Goal: Contribute content

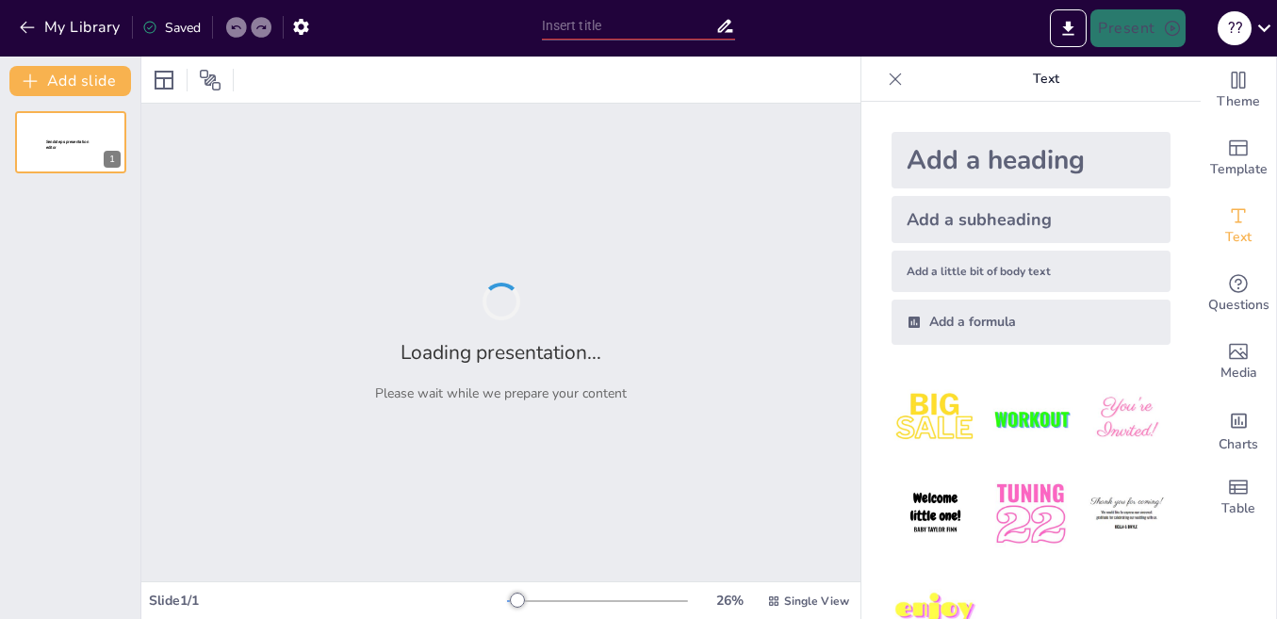
type input "New Sendsteps"
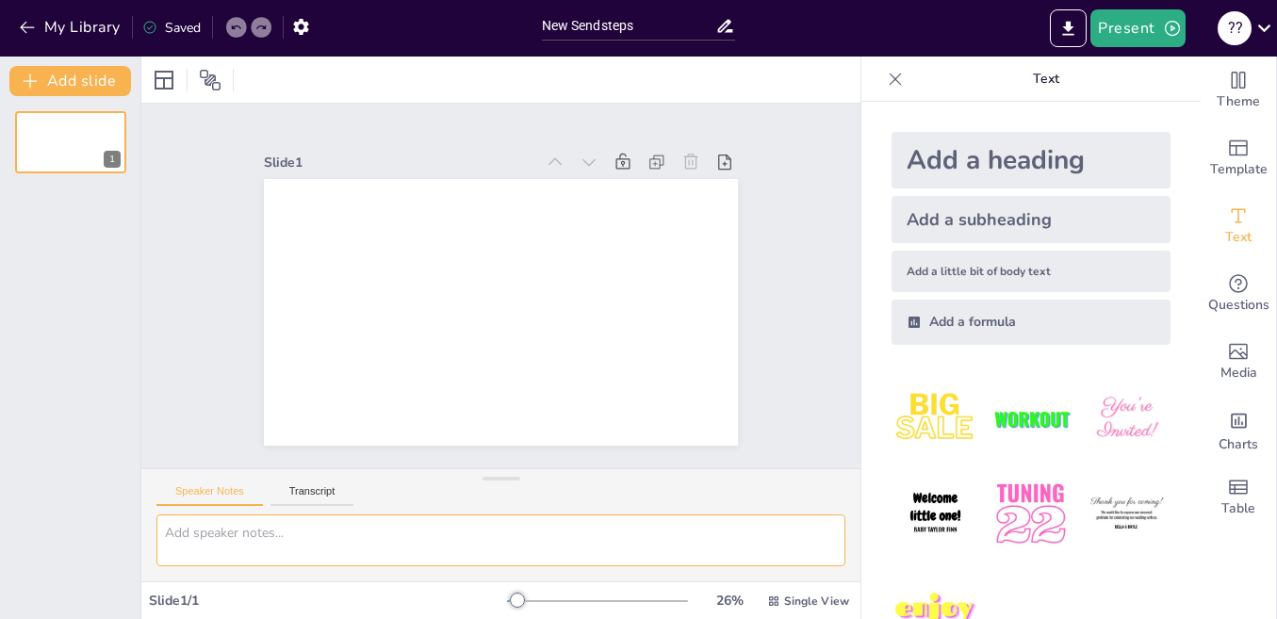
click at [343, 545] on textarea at bounding box center [500, 540] width 689 height 52
click at [306, 489] on button "Transcript" at bounding box center [312, 495] width 84 height 21
click at [250, 492] on button "Speaker Notes" at bounding box center [209, 495] width 106 height 21
click at [59, 24] on button "My Library" at bounding box center [71, 27] width 114 height 30
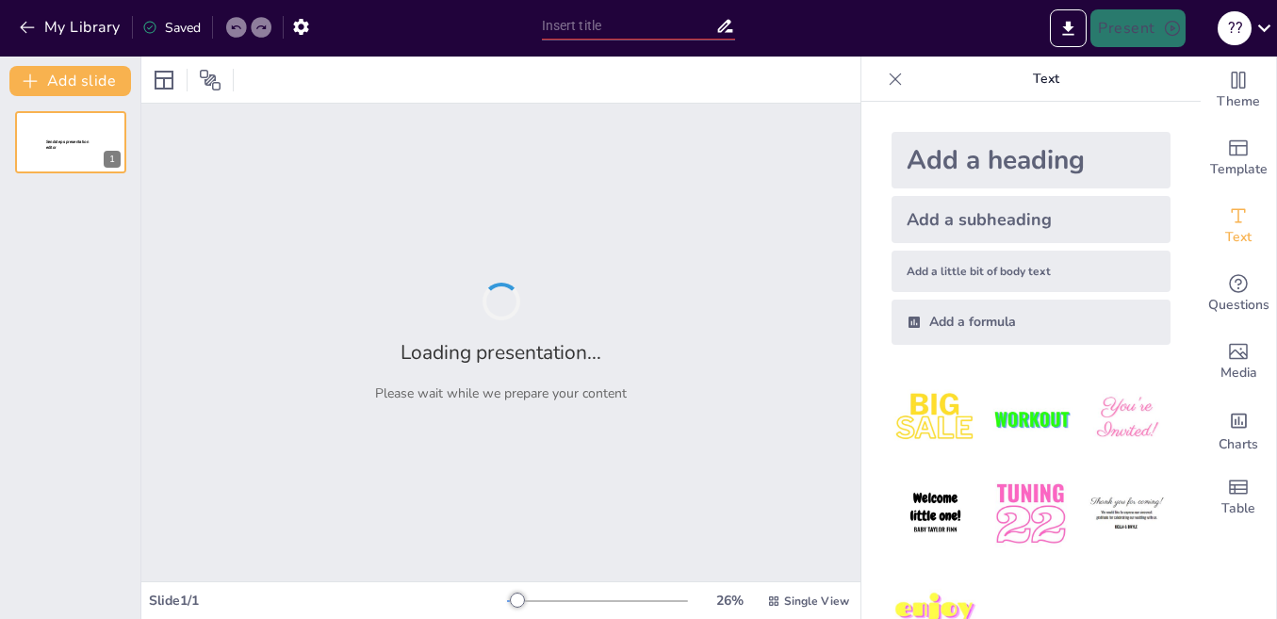
type input "A Journey Through England's Sporting Culture"
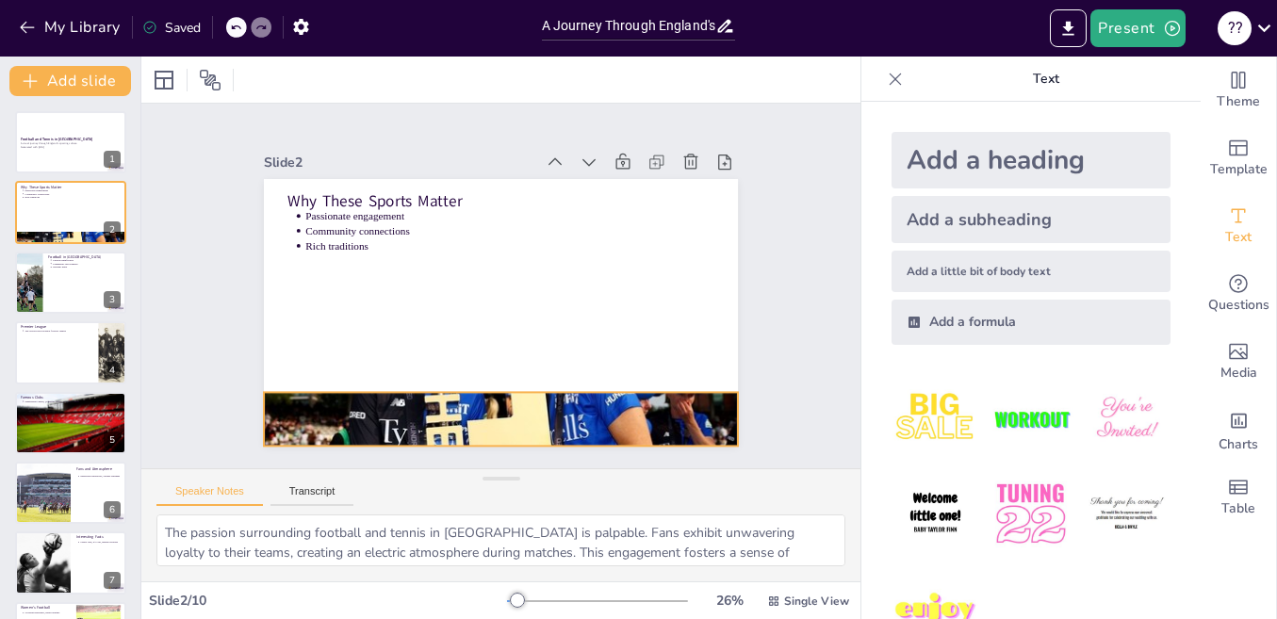
type textarea "The cultural significance of football in [GEOGRAPHIC_DATA] cannot be overstated…"
